Goal: Task Accomplishment & Management: Manage account settings

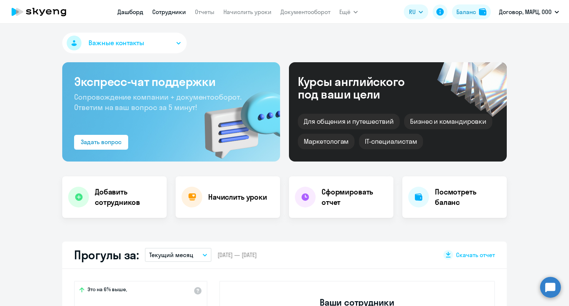
click at [175, 10] on link "Сотрудники" at bounding box center [169, 11] width 34 height 7
select select "30"
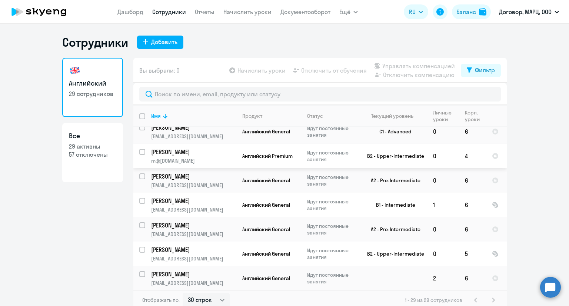
scroll to position [296, 0]
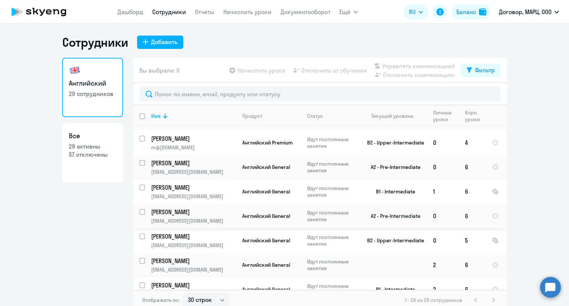
click at [202, 218] on p "[EMAIL_ADDRESS][DOMAIN_NAME]" at bounding box center [193, 221] width 85 height 7
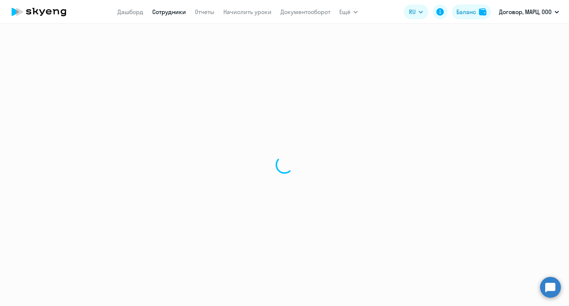
select select "english"
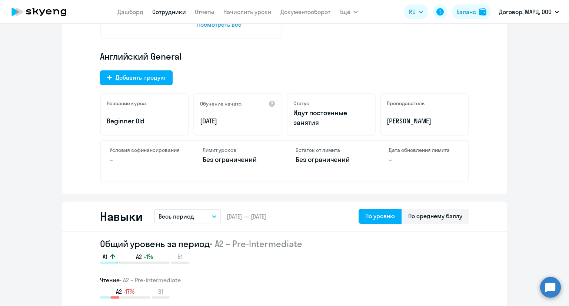
scroll to position [148, 0]
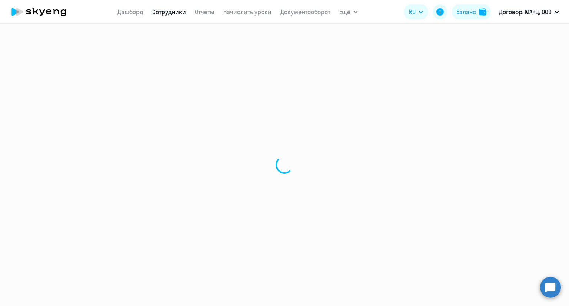
select select "30"
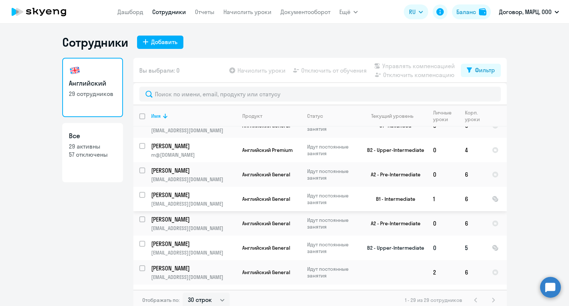
scroll to position [296, 0]
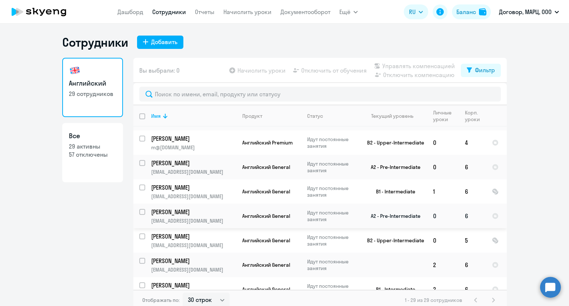
click at [136, 208] on div at bounding box center [143, 212] width 18 height 18
checkbox input "true"
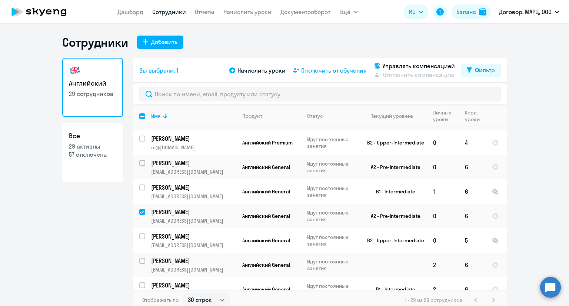
click at [316, 70] on span "Отключить от обучения" at bounding box center [334, 70] width 66 height 9
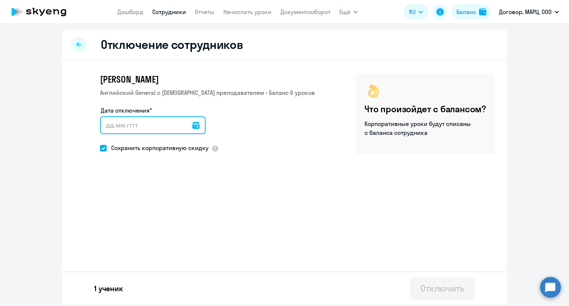
click at [198, 129] on input "Дата отключения*" at bounding box center [153, 125] width 106 height 18
click at [196, 127] on icon at bounding box center [195, 125] width 7 height 7
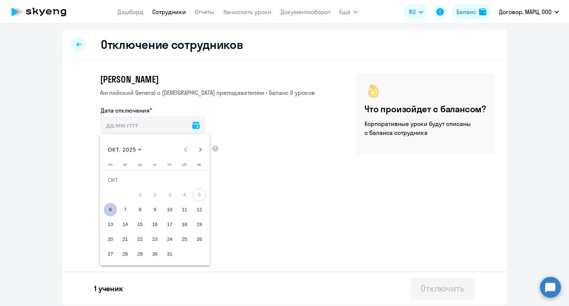
click at [108, 209] on span "6" at bounding box center [110, 209] width 13 height 13
type input "[DATE]"
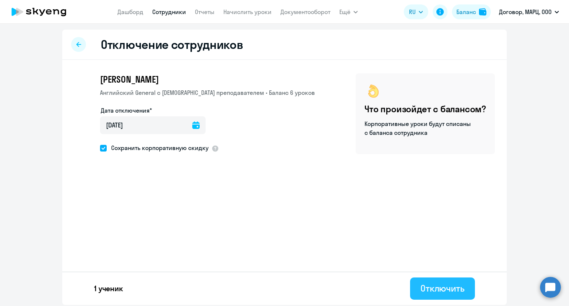
click at [446, 294] on div "Отключить" at bounding box center [443, 288] width 44 height 12
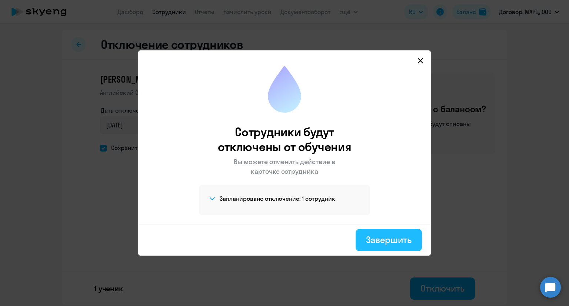
click at [391, 238] on div "Завершить" at bounding box center [389, 240] width 46 height 12
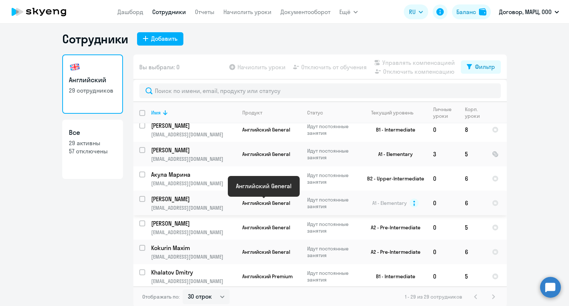
scroll to position [4, 0]
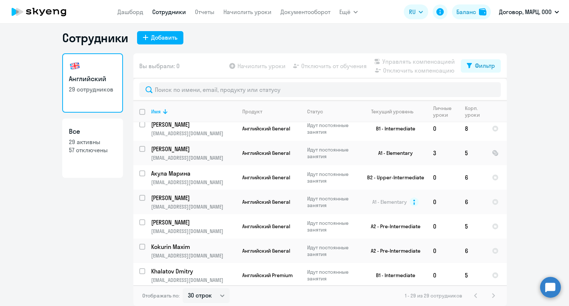
click at [491, 296] on div "1 - 29 из 29 сотрудников" at bounding box center [451, 295] width 93 height 9
click at [223, 296] on select "30 строк 50 строк 100 строк" at bounding box center [206, 295] width 47 height 15
select select "100"
click at [183, 288] on select "30 строк 50 строк 100 строк" at bounding box center [206, 295] width 47 height 15
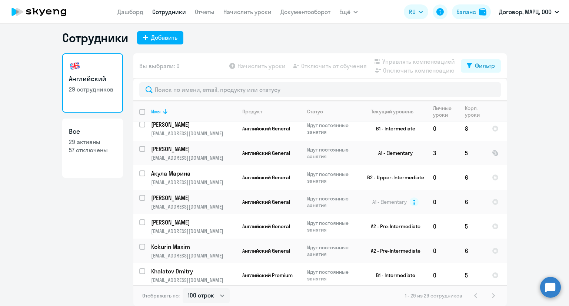
click at [166, 12] on link "Сотрудники" at bounding box center [169, 11] width 34 height 7
click at [246, 16] on app-menu-item-link "Начислить уроки" at bounding box center [247, 11] width 48 height 9
click at [245, 13] on link "Начислить уроки" at bounding box center [247, 11] width 48 height 7
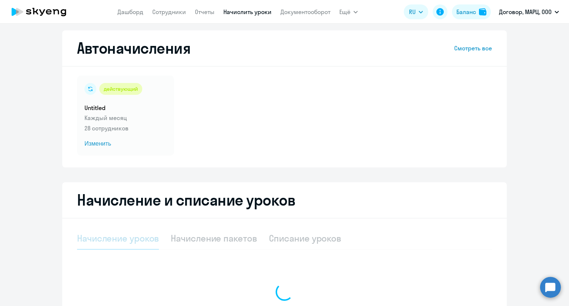
select select "10"
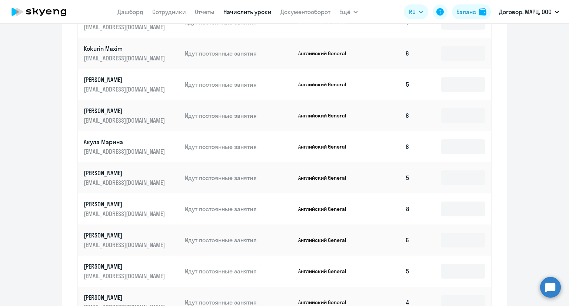
scroll to position [423, 0]
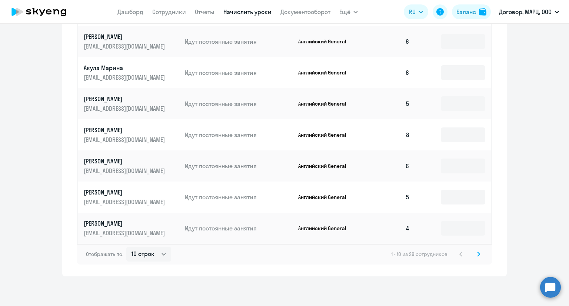
click at [476, 258] on svg-icon at bounding box center [478, 254] width 9 height 9
click at [458, 257] on svg-icon at bounding box center [461, 254] width 9 height 9
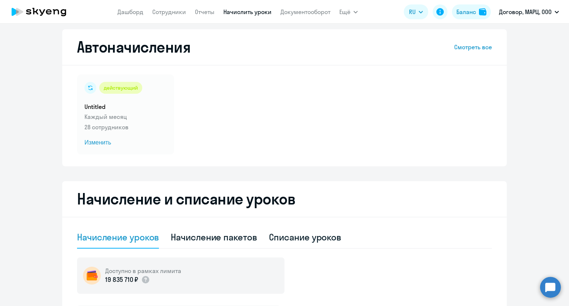
scroll to position [0, 0]
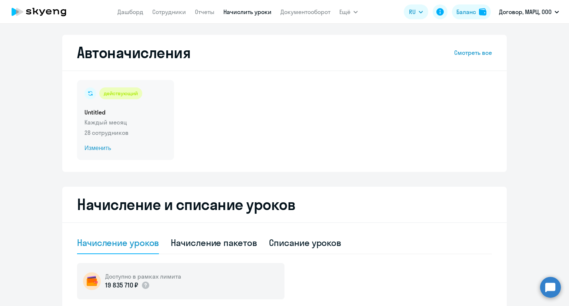
click at [153, 135] on p "28 сотрудников" at bounding box center [125, 132] width 82 height 9
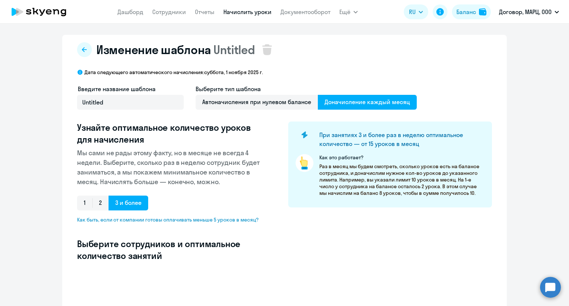
select select "10"
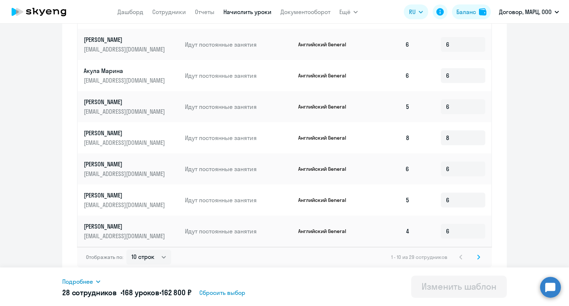
scroll to position [382, 0]
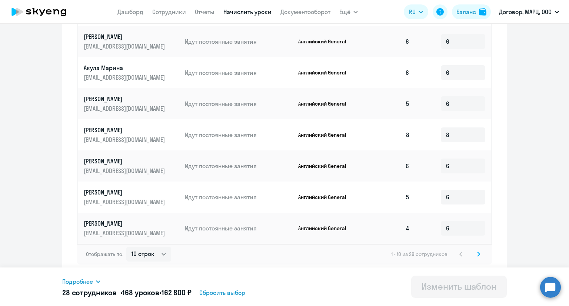
click at [482, 255] on div "Отображать по: 10 строк 30 строк 50 строк 1 - 10 из 29 сотрудников" at bounding box center [284, 254] width 415 height 21
click at [477, 255] on icon at bounding box center [478, 254] width 3 height 5
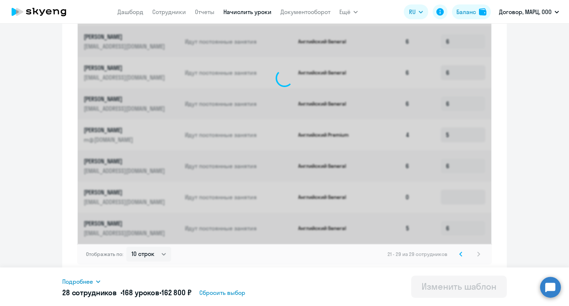
scroll to position [351, 0]
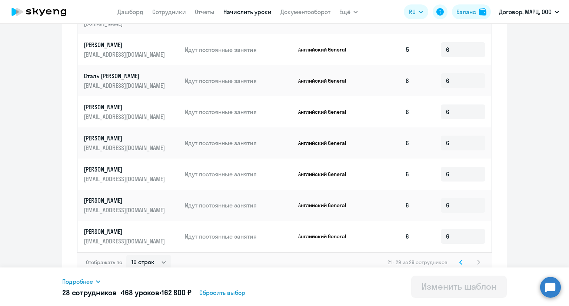
click at [460, 260] on icon at bounding box center [461, 262] width 3 height 5
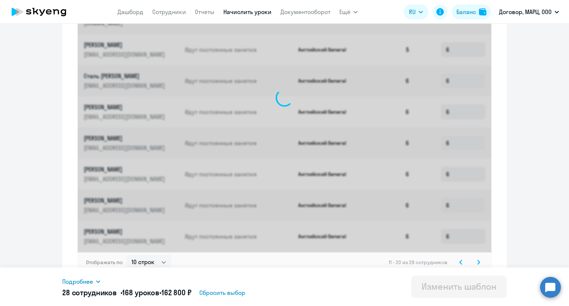
scroll to position [382, 0]
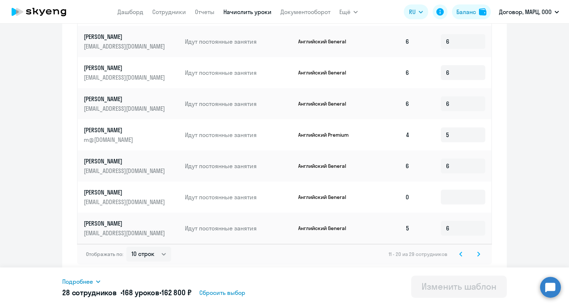
click at [460, 255] on icon at bounding box center [461, 254] width 3 height 5
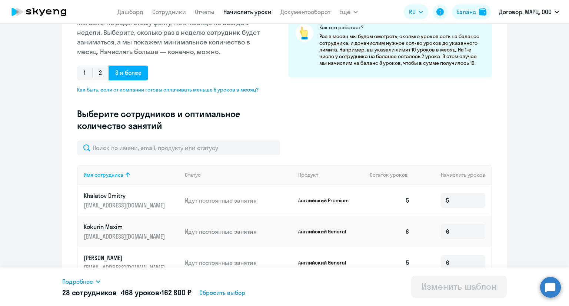
scroll to position [49, 0]
